Goal: Task Accomplishment & Management: Manage account settings

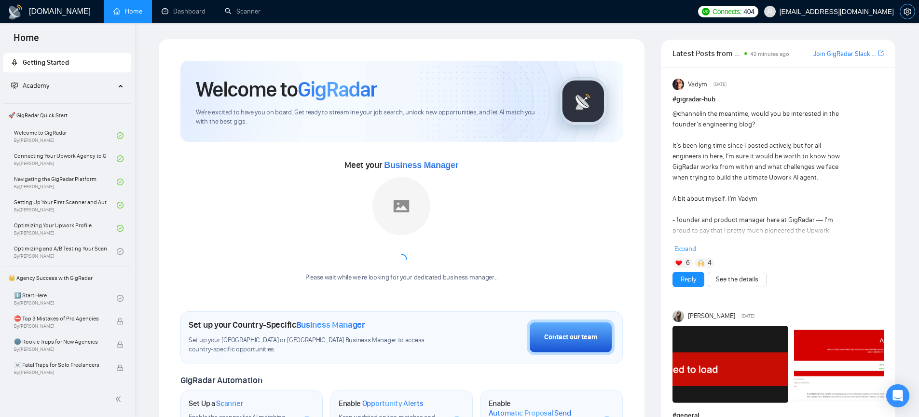
click at [909, 11] on icon "setting" at bounding box center [907, 12] width 8 height 8
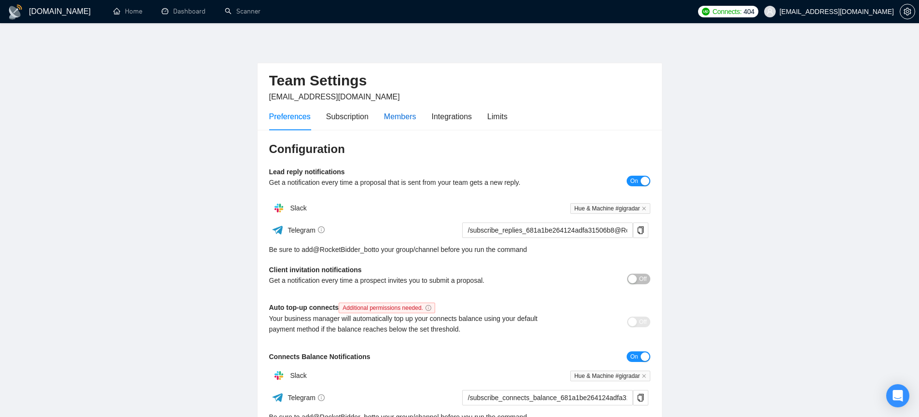
click at [402, 118] on div "Members" at bounding box center [400, 116] width 32 height 12
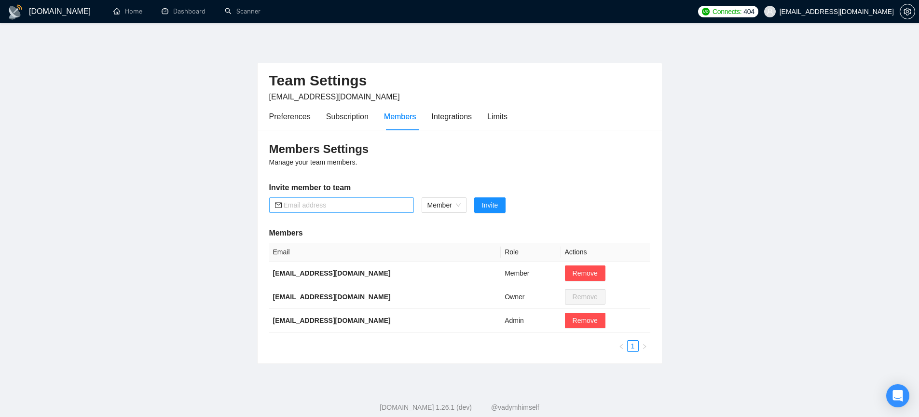
click at [339, 195] on div "Members Settings Manage your team members. Invite member to team Member Invite …" at bounding box center [460, 246] width 404 height 233
click at [340, 204] on input "text" at bounding box center [346, 205] width 124 height 11
paste input "anna.serdechna@huemachine.co"
click at [443, 203] on span "Member" at bounding box center [443, 205] width 33 height 14
type input "anna.serdechna@huemachine.co"
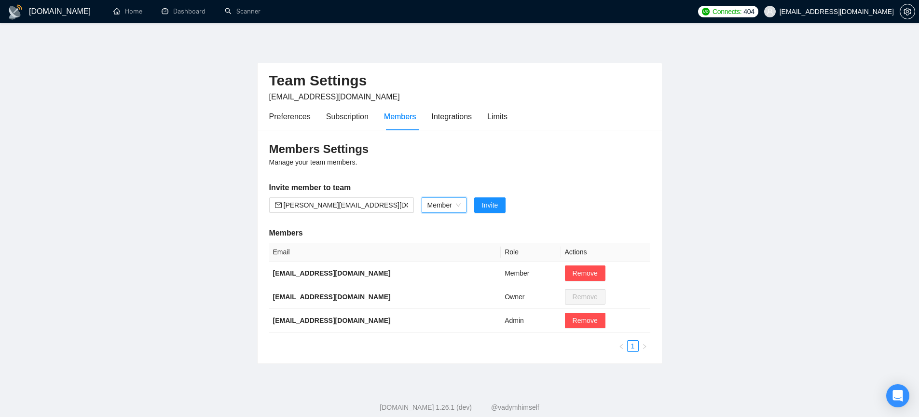
click at [443, 203] on span "Member" at bounding box center [443, 205] width 33 height 14
click at [489, 204] on span "Invite" at bounding box center [490, 205] width 16 height 11
